Goal: Check status: Check status

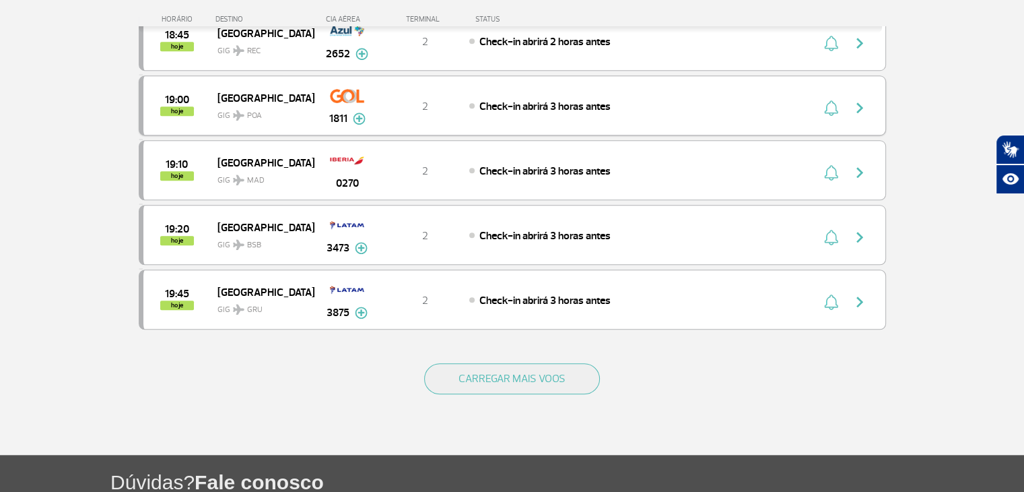
scroll to position [1212, 0]
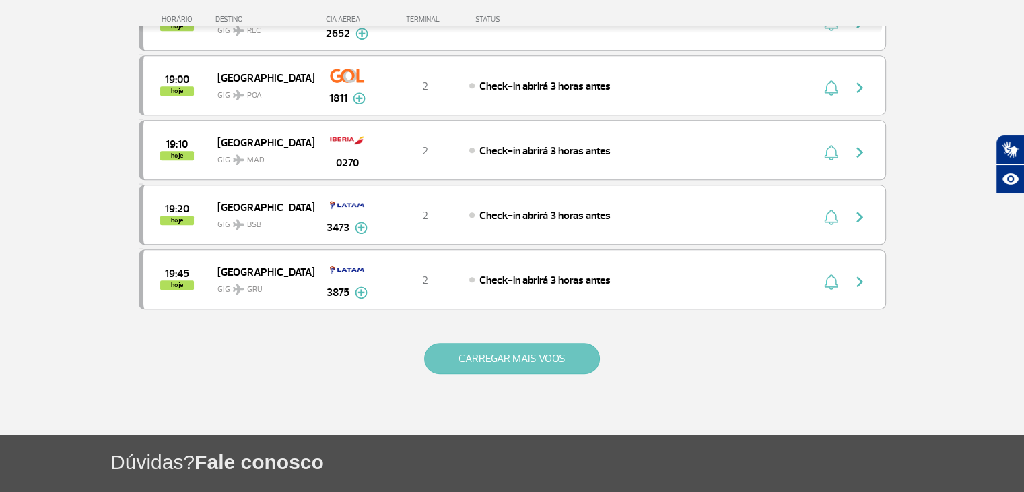
click at [486, 351] on button "CARREGAR MAIS VOOS" at bounding box center [512, 358] width 176 height 31
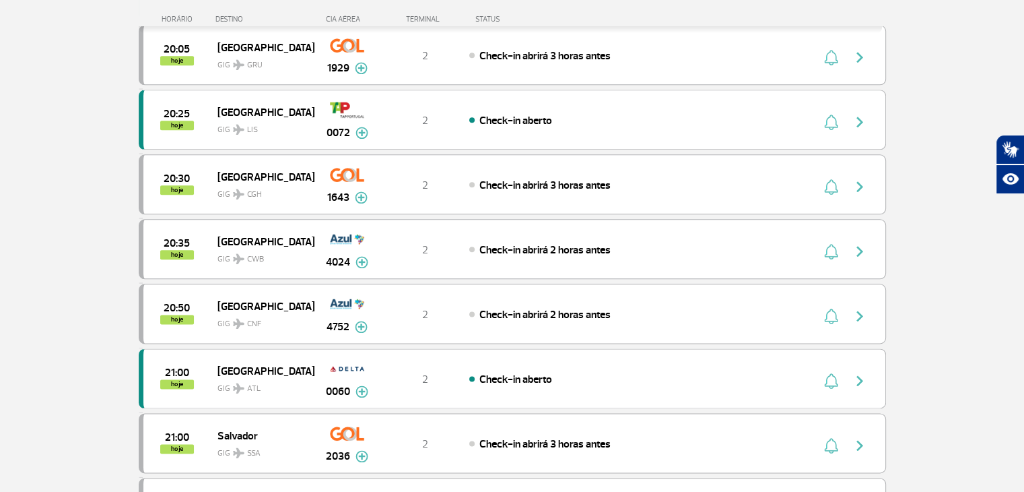
scroll to position [1616, 0]
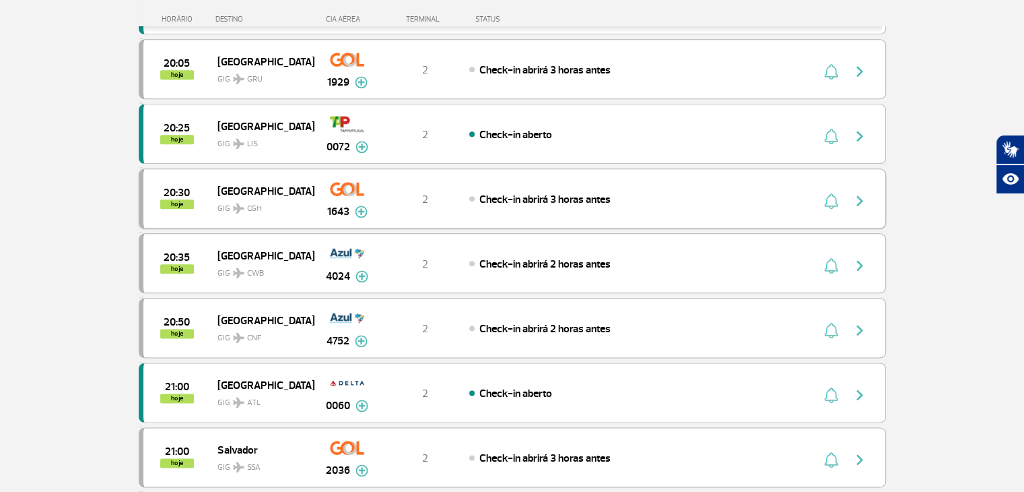
click at [361, 205] on img at bounding box center [361, 211] width 13 height 12
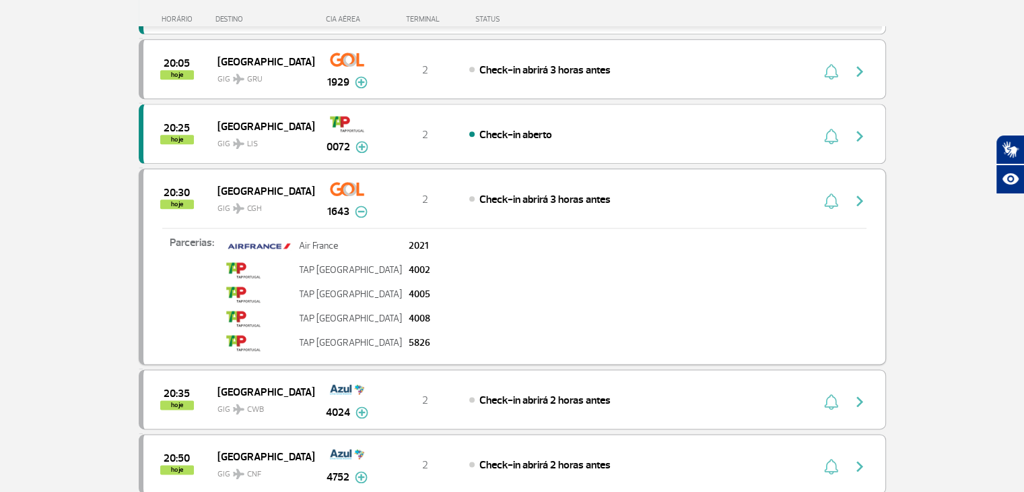
click at [361, 205] on img at bounding box center [361, 211] width 13 height 12
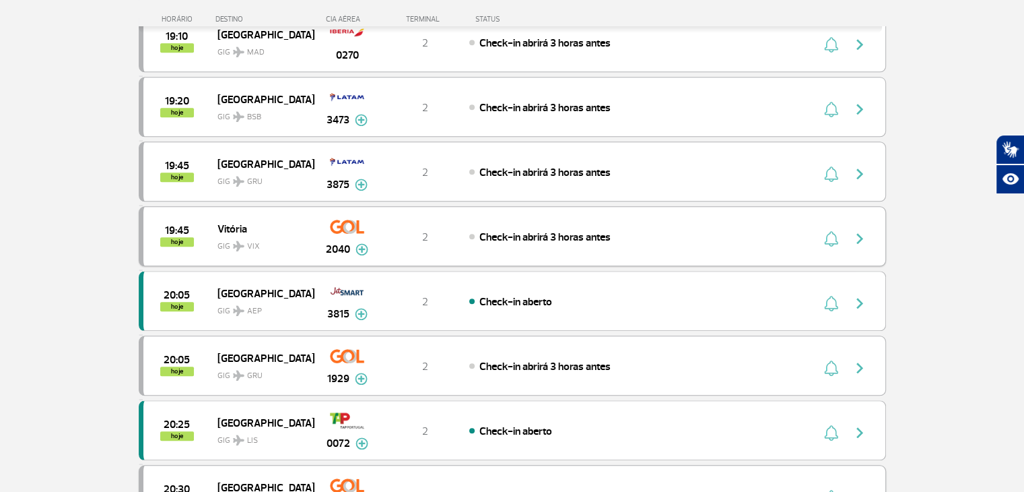
scroll to position [1347, 0]
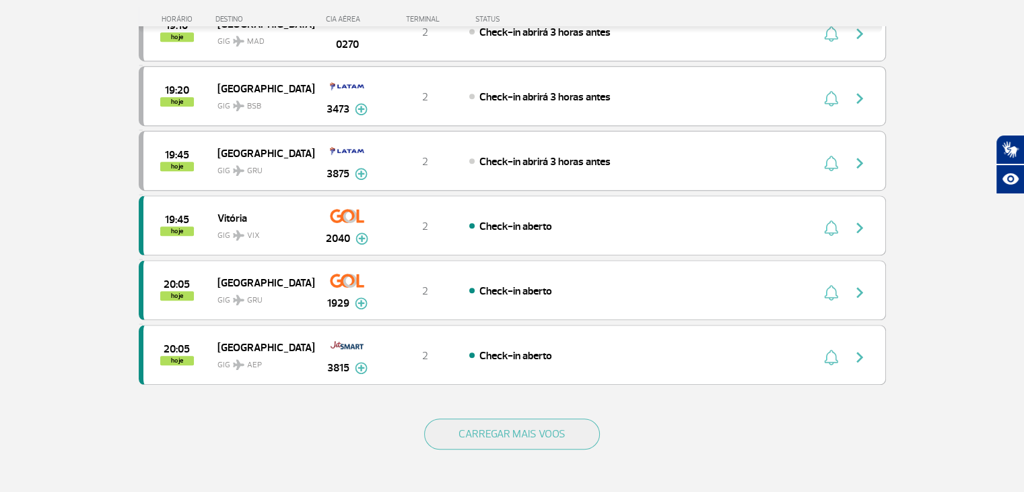
scroll to position [1212, 0]
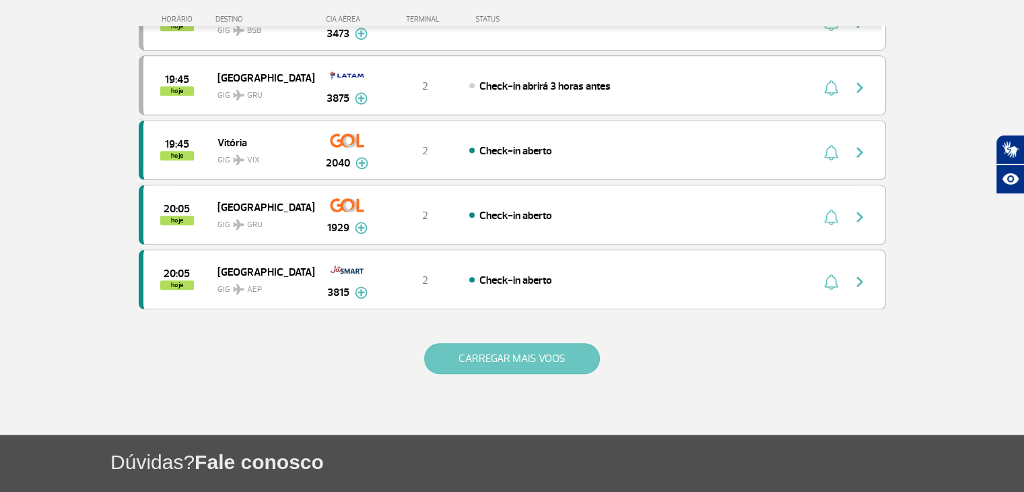
click at [491, 352] on button "CARREGAR MAIS VOOS" at bounding box center [512, 358] width 176 height 31
